Goal: Navigation & Orientation: Understand site structure

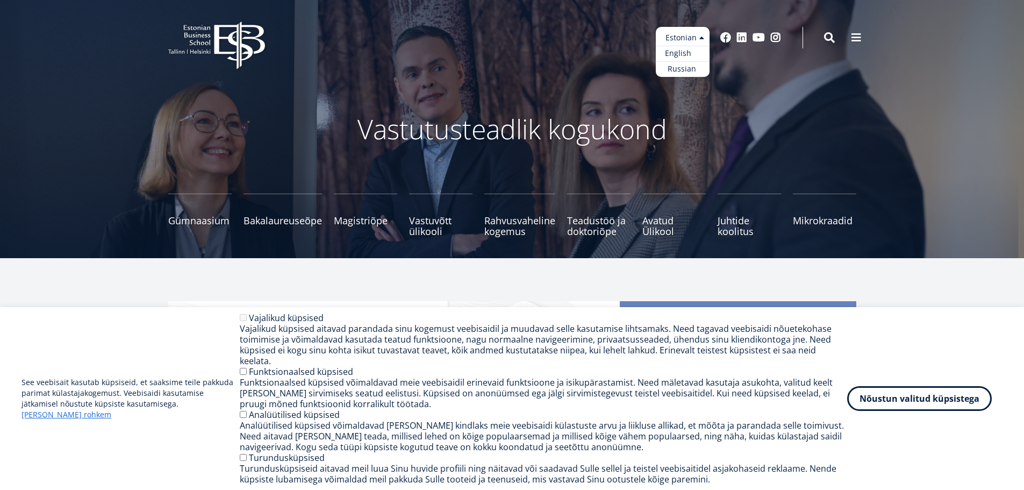
click at [686, 52] on link "English" at bounding box center [683, 54] width 54 height 16
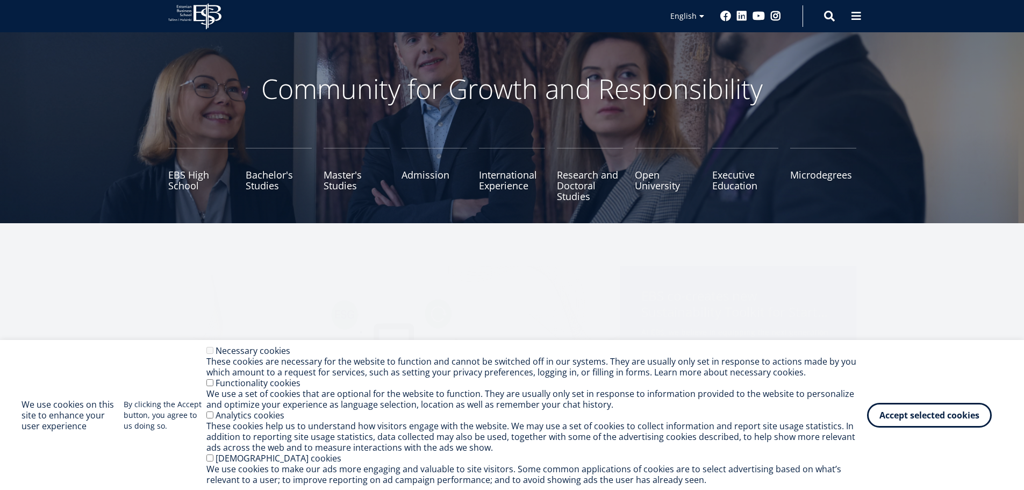
scroll to position [54, 0]
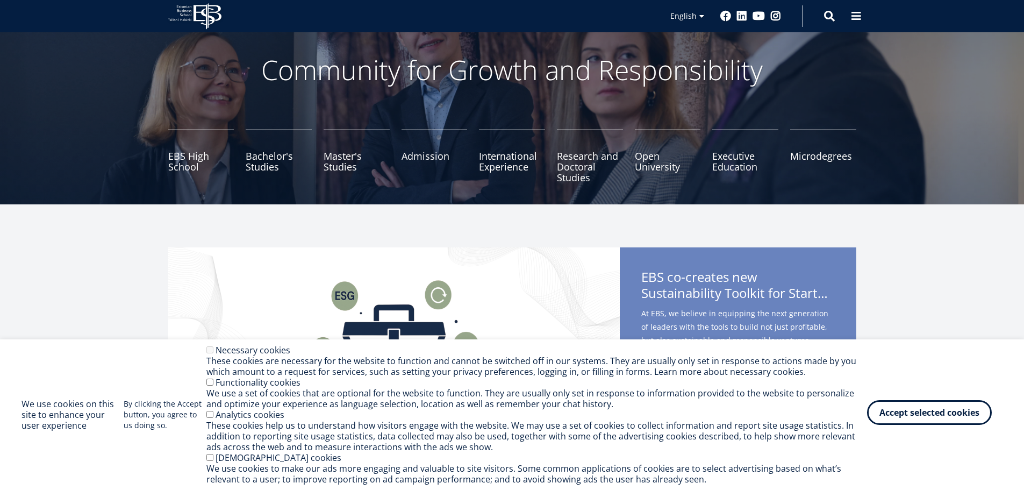
click at [898, 416] on button "Accept selected cookies" at bounding box center [929, 412] width 125 height 25
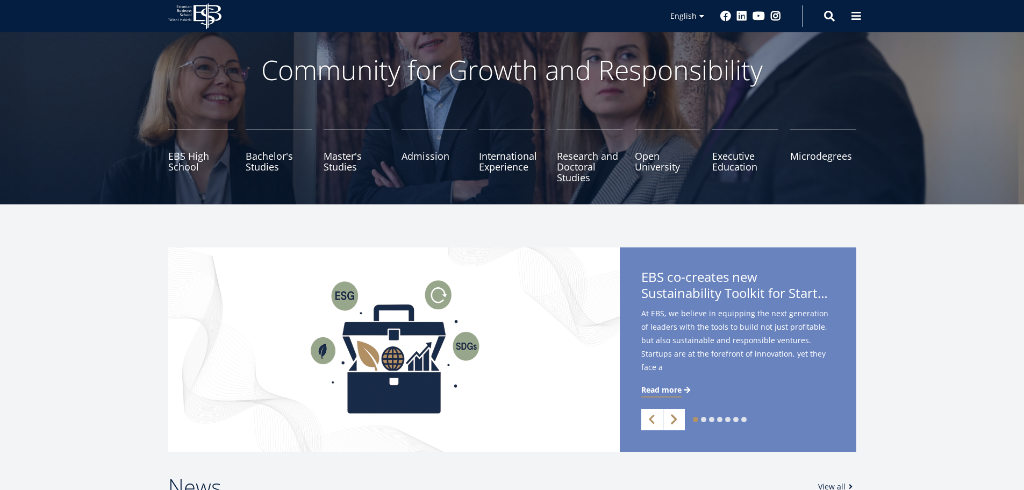
click at [680, 420] on link "Next" at bounding box center [673, 418] width 21 height 21
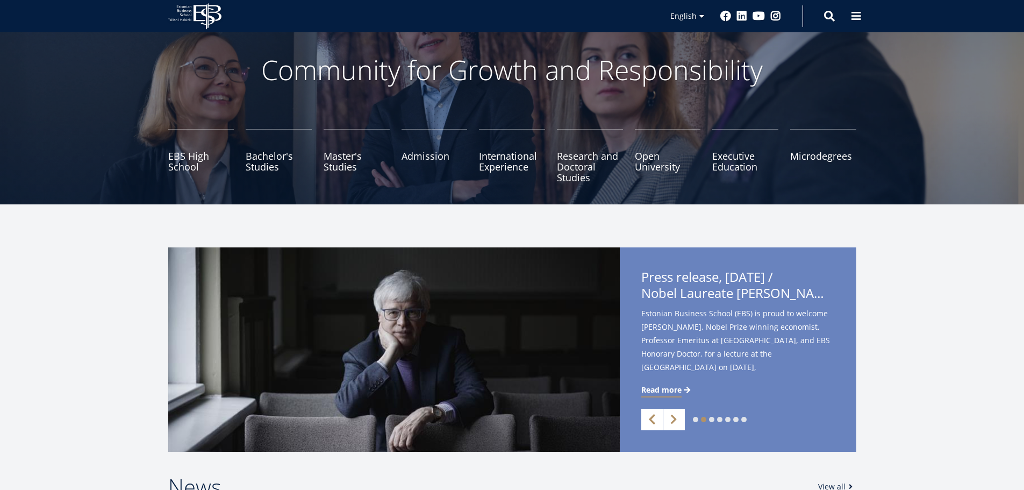
click at [652, 420] on link "Previous" at bounding box center [651, 418] width 21 height 21
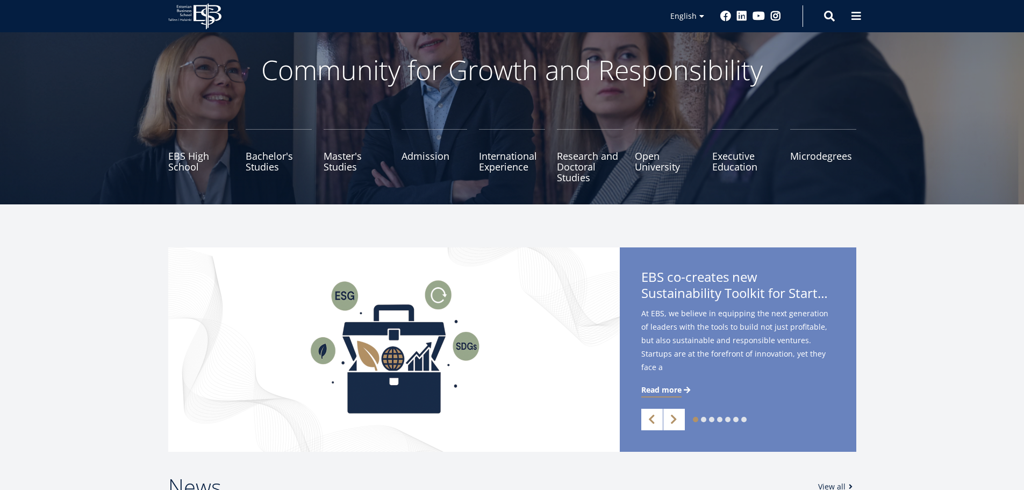
click at [686, 413] on div "1 2 3 4 5 6 7 Previous Next" at bounding box center [738, 418] width 236 height 21
click at [673, 418] on link "Next" at bounding box center [673, 418] width 21 height 21
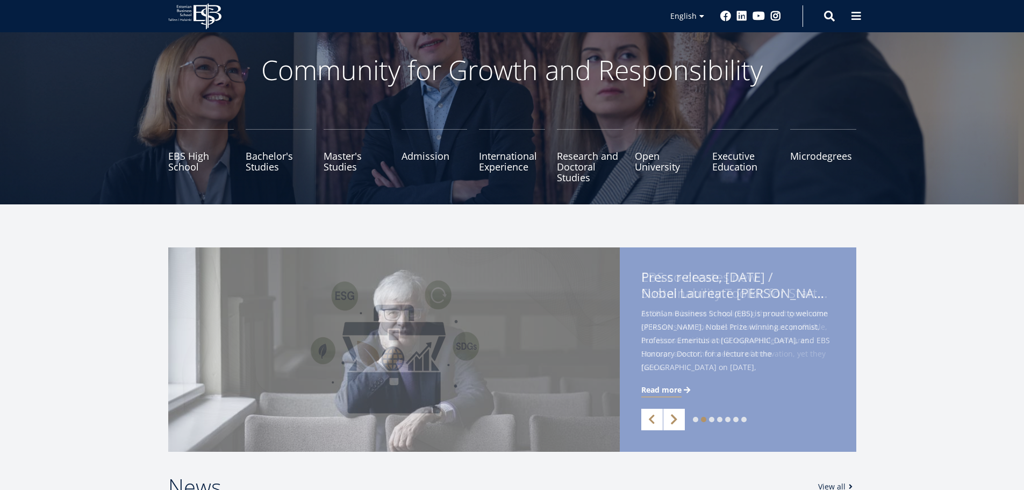
click at [673, 418] on link "Next" at bounding box center [673, 418] width 21 height 21
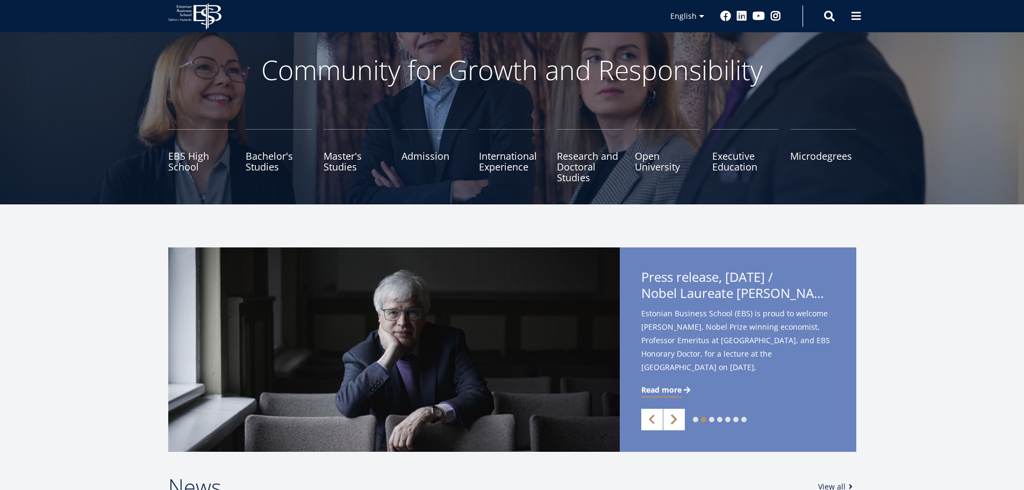
click at [673, 418] on link "Next" at bounding box center [673, 418] width 21 height 21
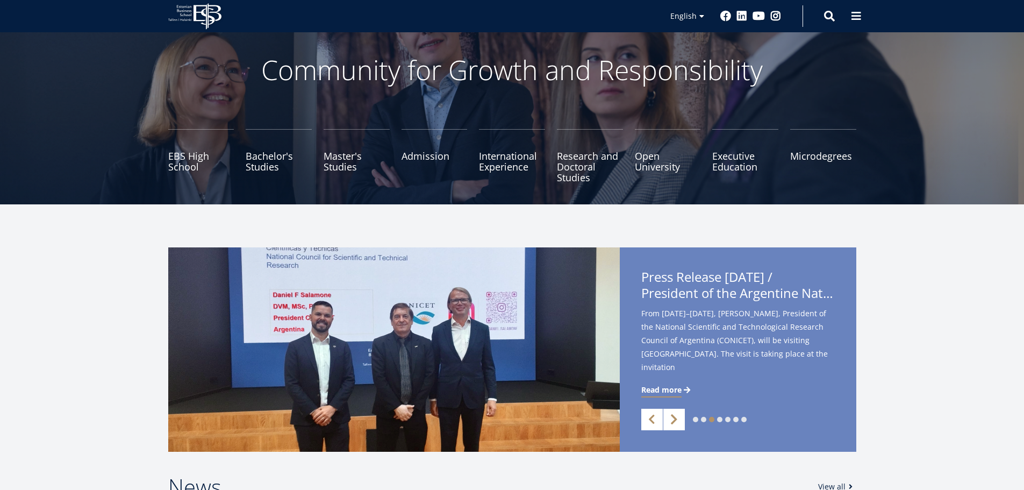
click at [673, 418] on link "Next" at bounding box center [673, 418] width 21 height 21
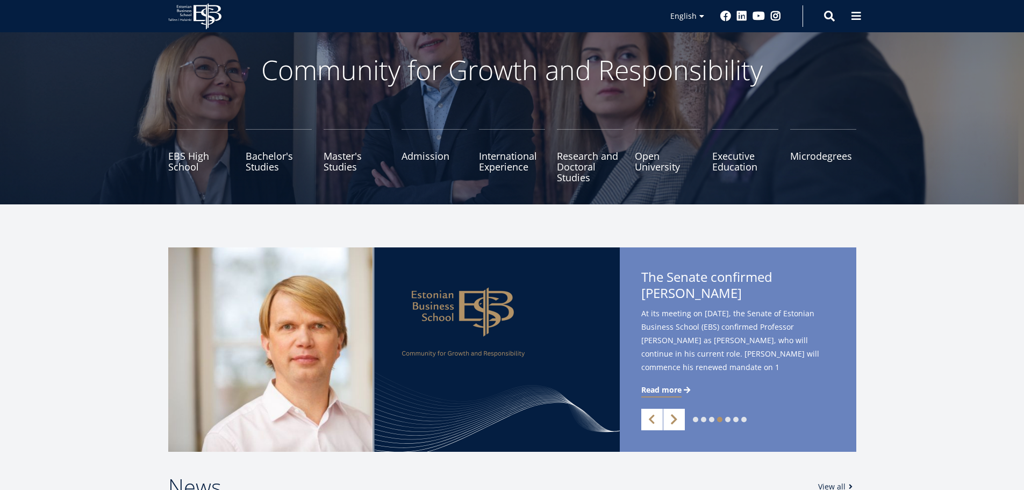
click at [673, 418] on link "Next" at bounding box center [673, 418] width 21 height 21
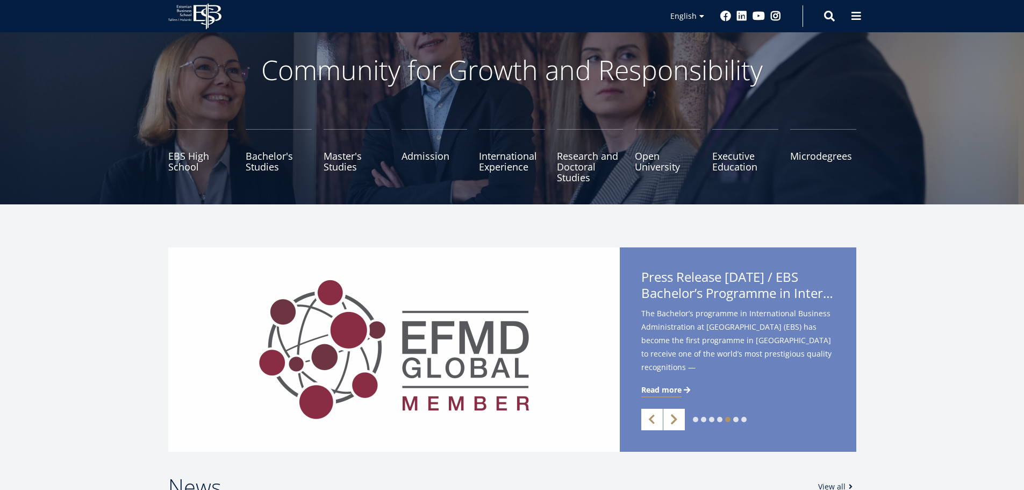
click at [673, 418] on link "Next" at bounding box center [673, 418] width 21 height 21
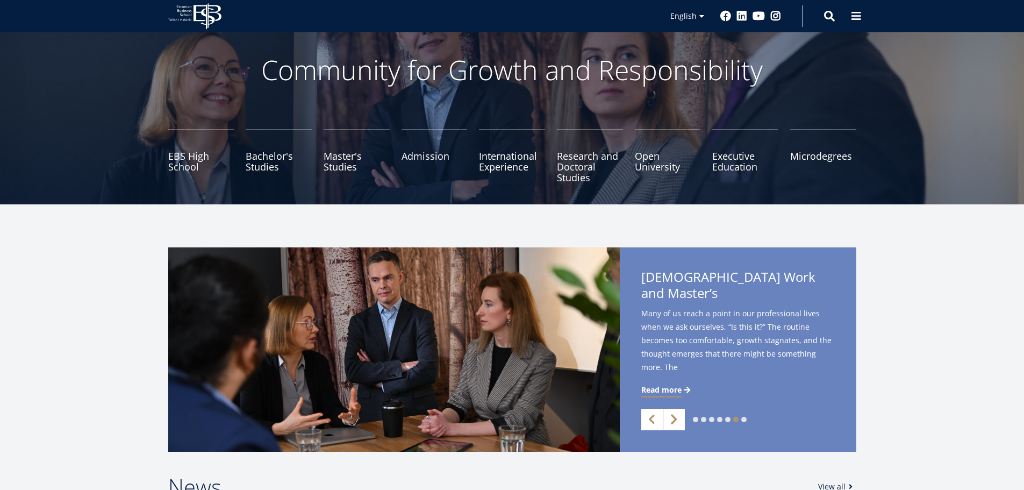
click at [673, 418] on link "Next" at bounding box center [673, 418] width 21 height 21
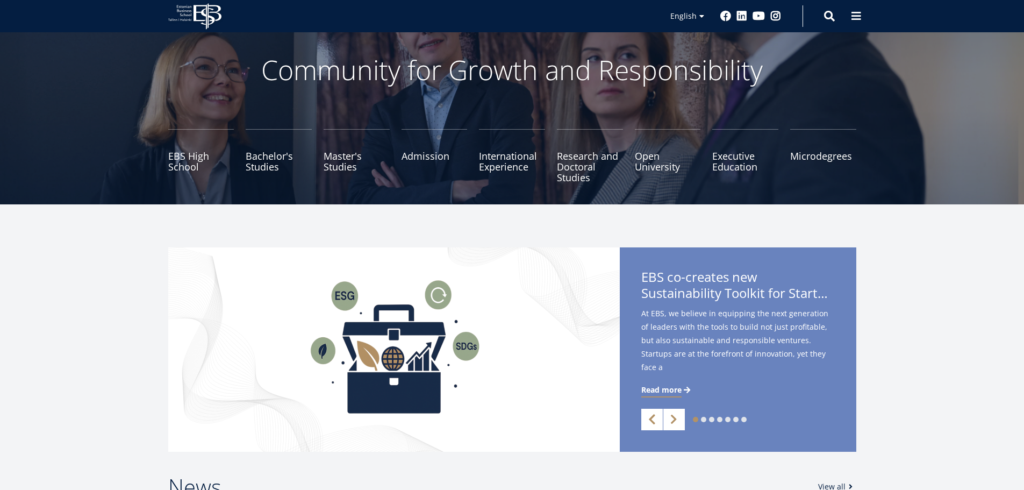
click at [644, 423] on link "Previous" at bounding box center [651, 418] width 21 height 21
